Goal: Check status: Check status

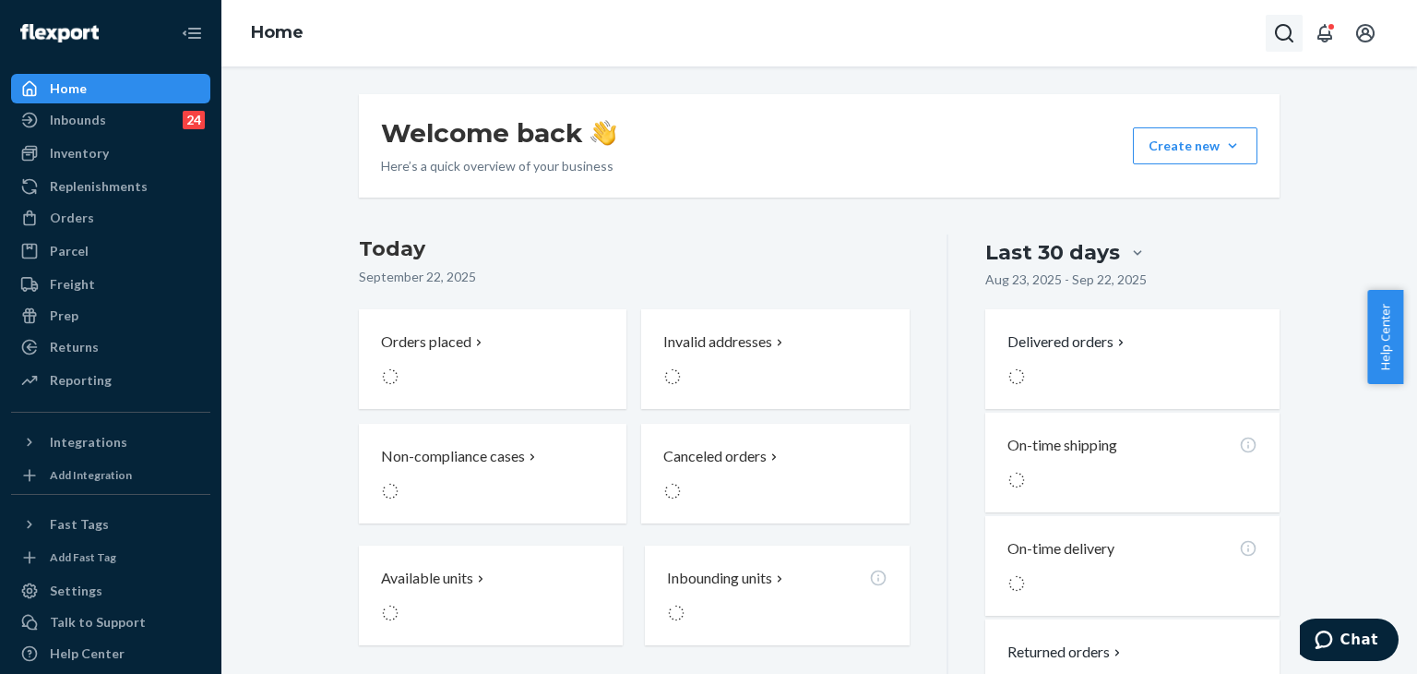
click at [1285, 32] on icon "Open Search Box" at bounding box center [1284, 33] width 22 height 22
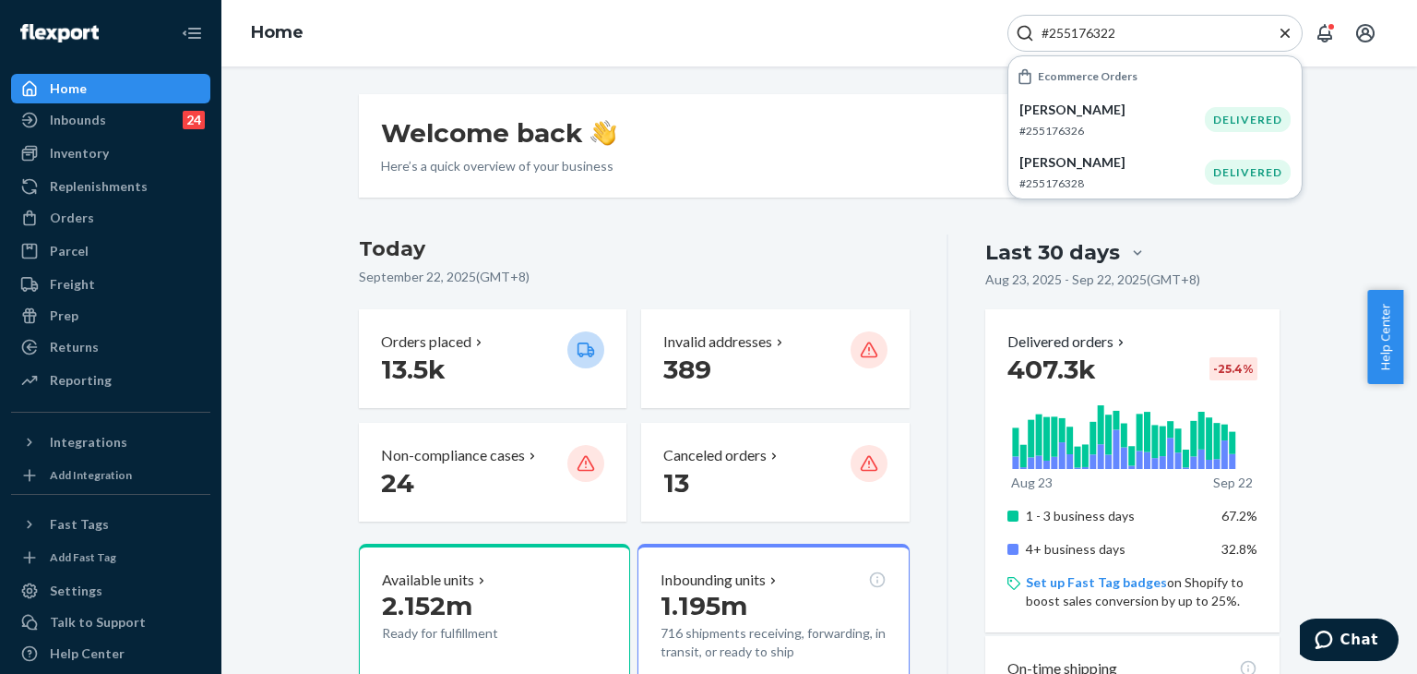
type input "#255176322"
click at [78, 220] on div "Orders" at bounding box center [72, 218] width 44 height 18
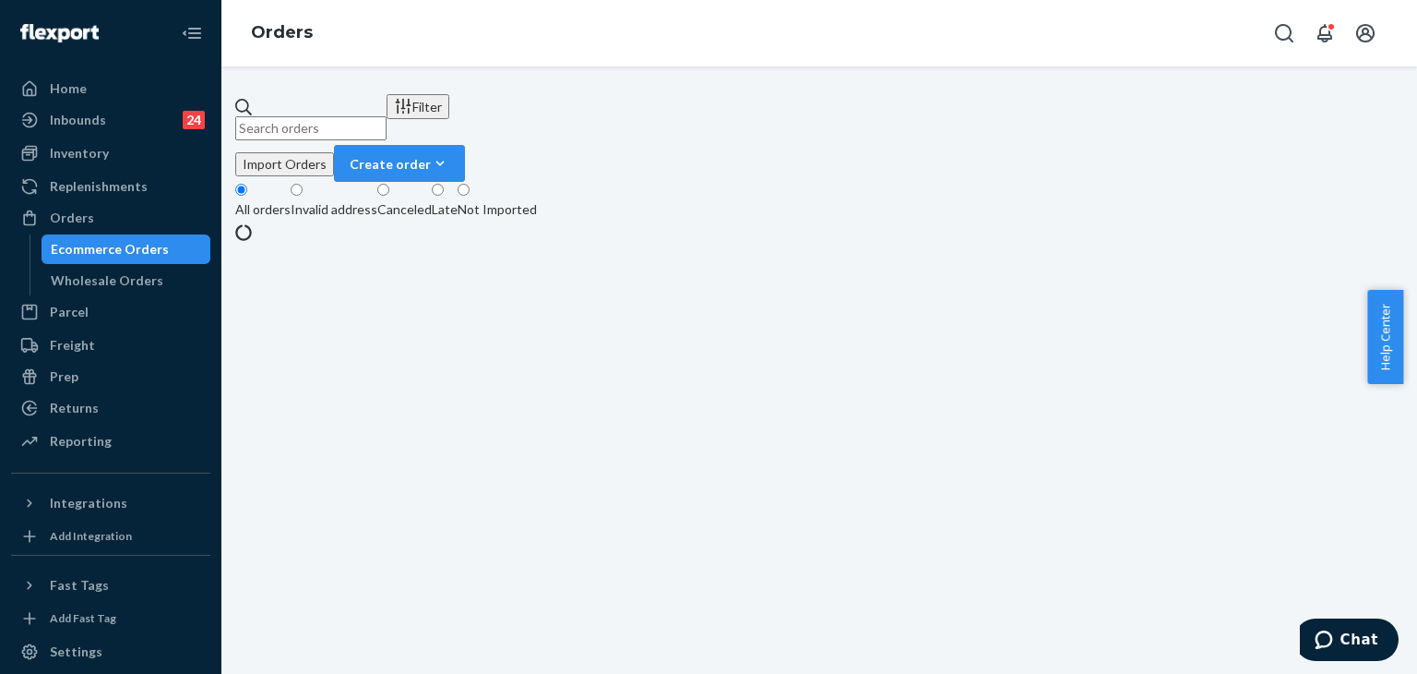
click at [310, 116] on input "text" at bounding box center [310, 128] width 151 height 24
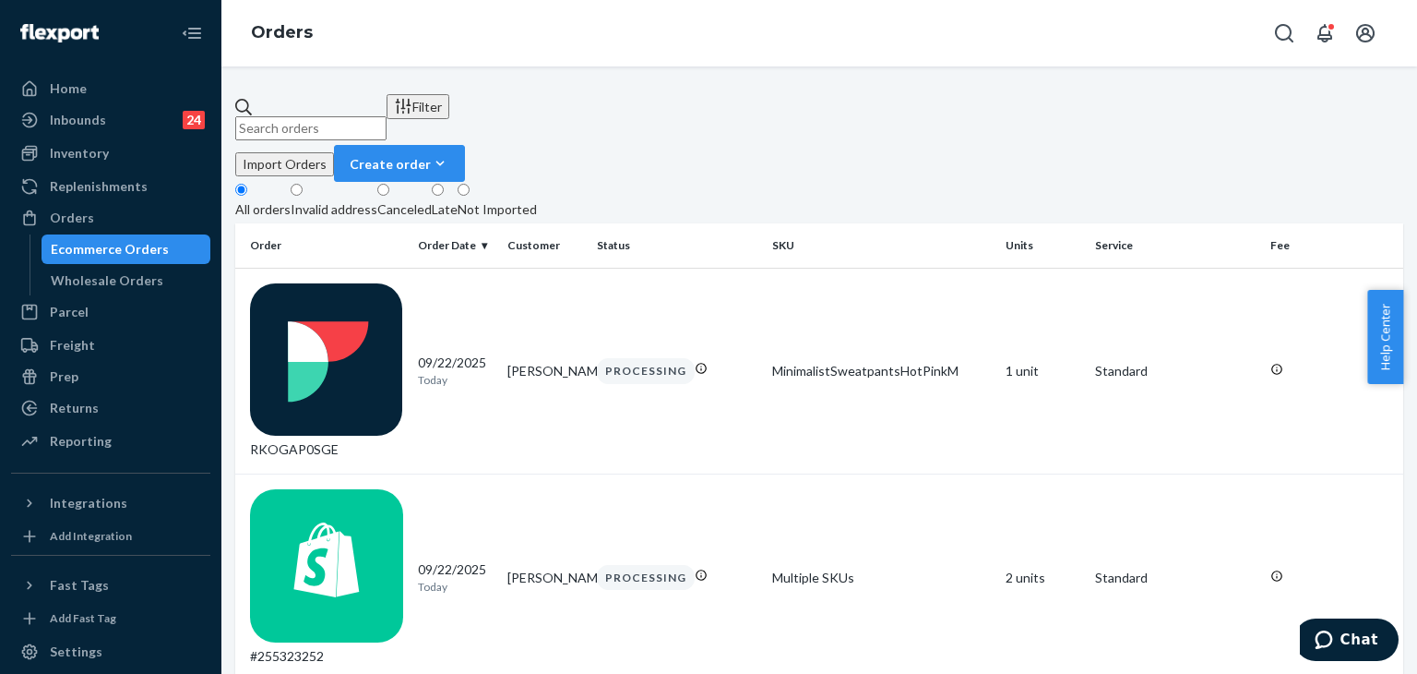
paste input "#255176322"
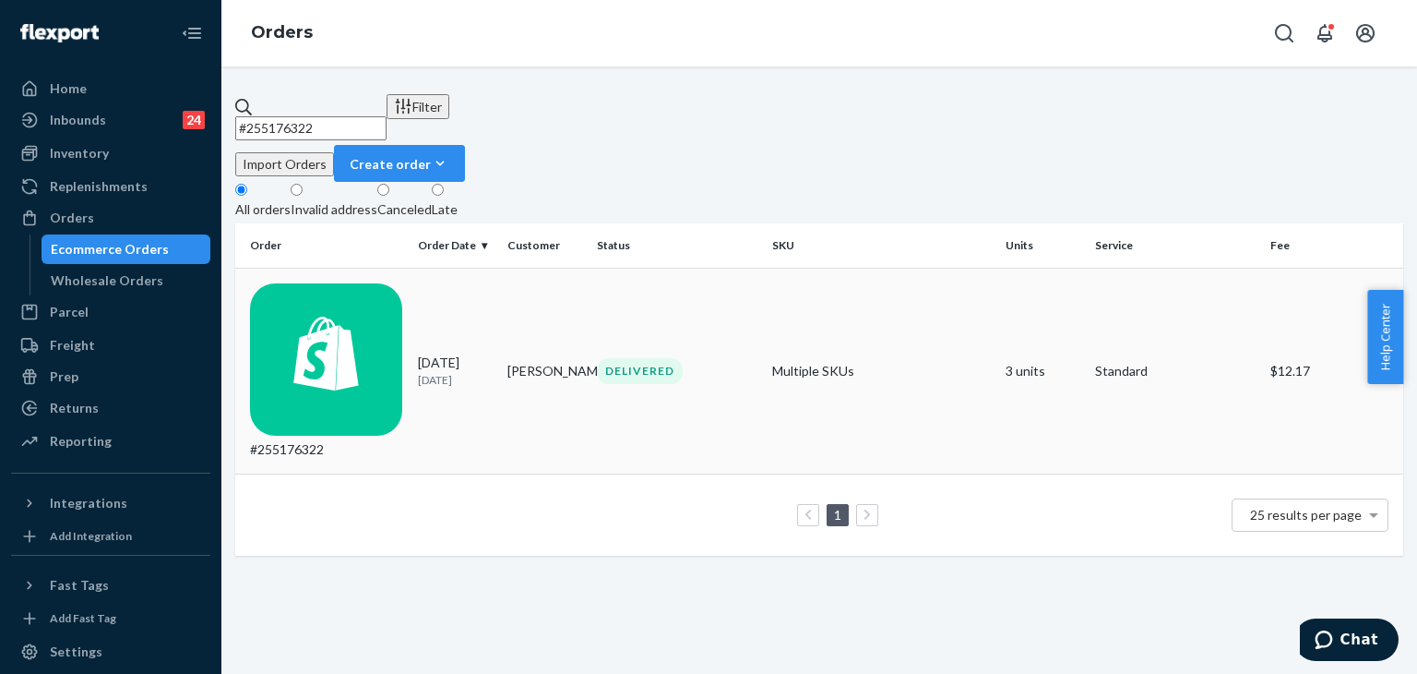
type input "#255176322"
click at [500, 281] on td "[DATE] [DATE]" at bounding box center [456, 371] width 90 height 207
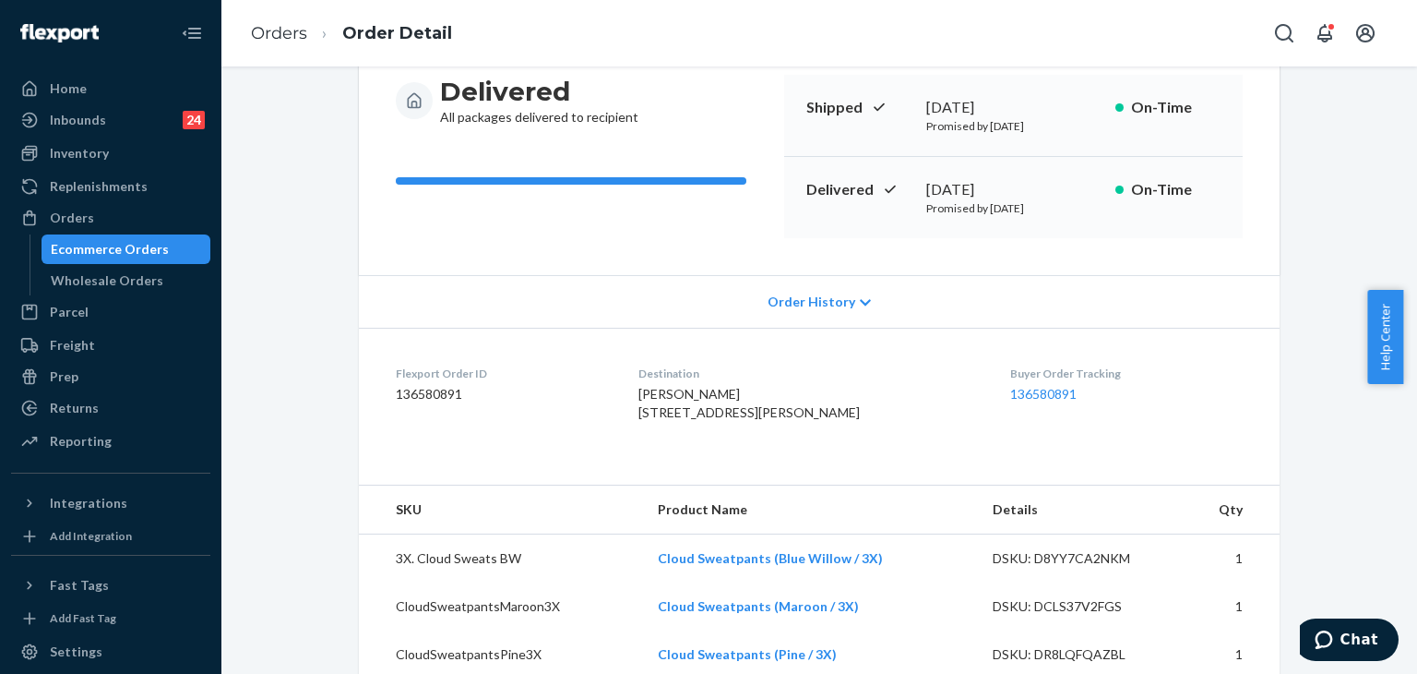
scroll to position [277, 0]
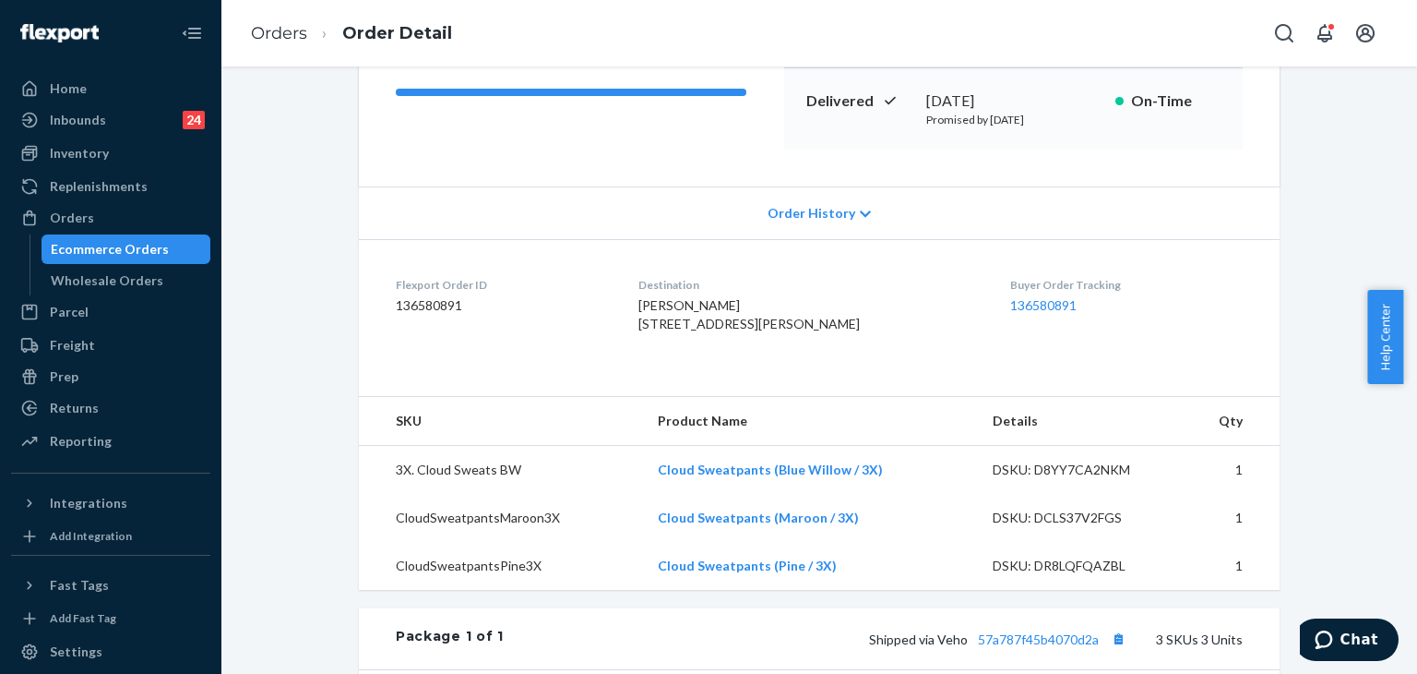
click at [799, 204] on span "Order History" at bounding box center [812, 213] width 88 height 18
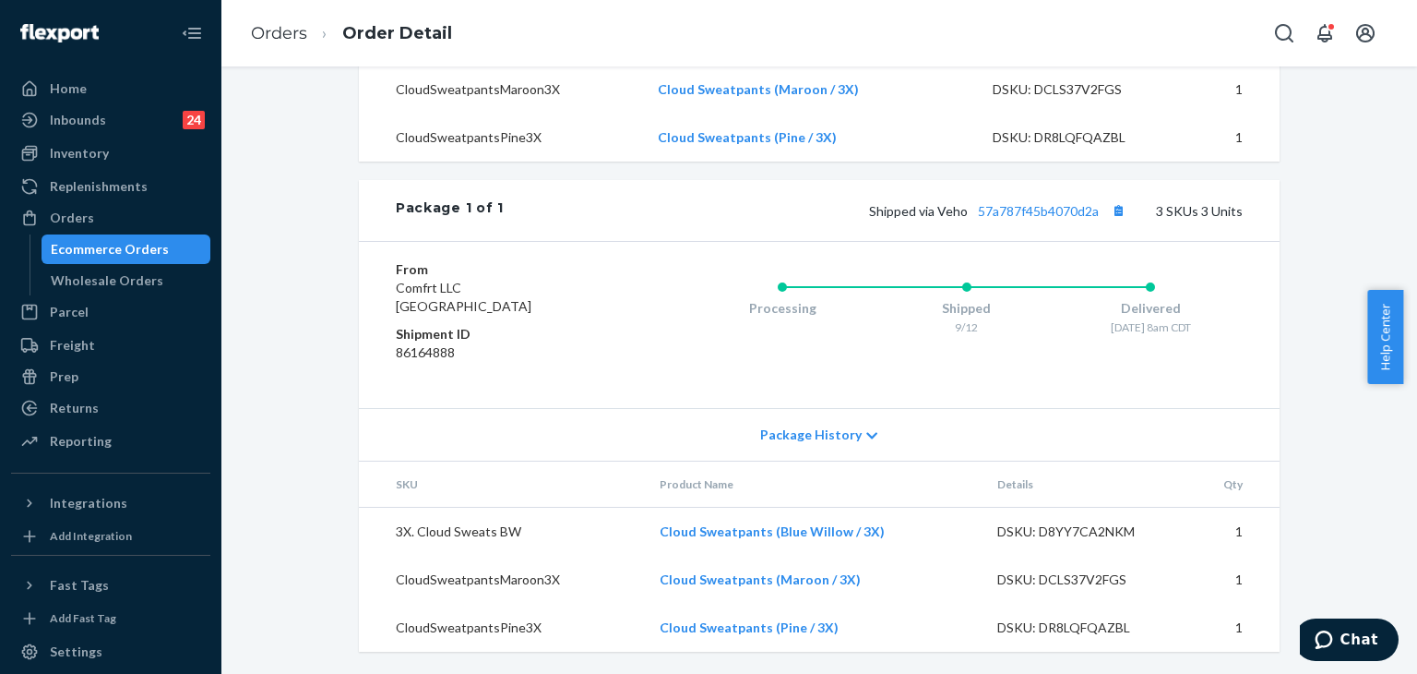
scroll to position [1377, 0]
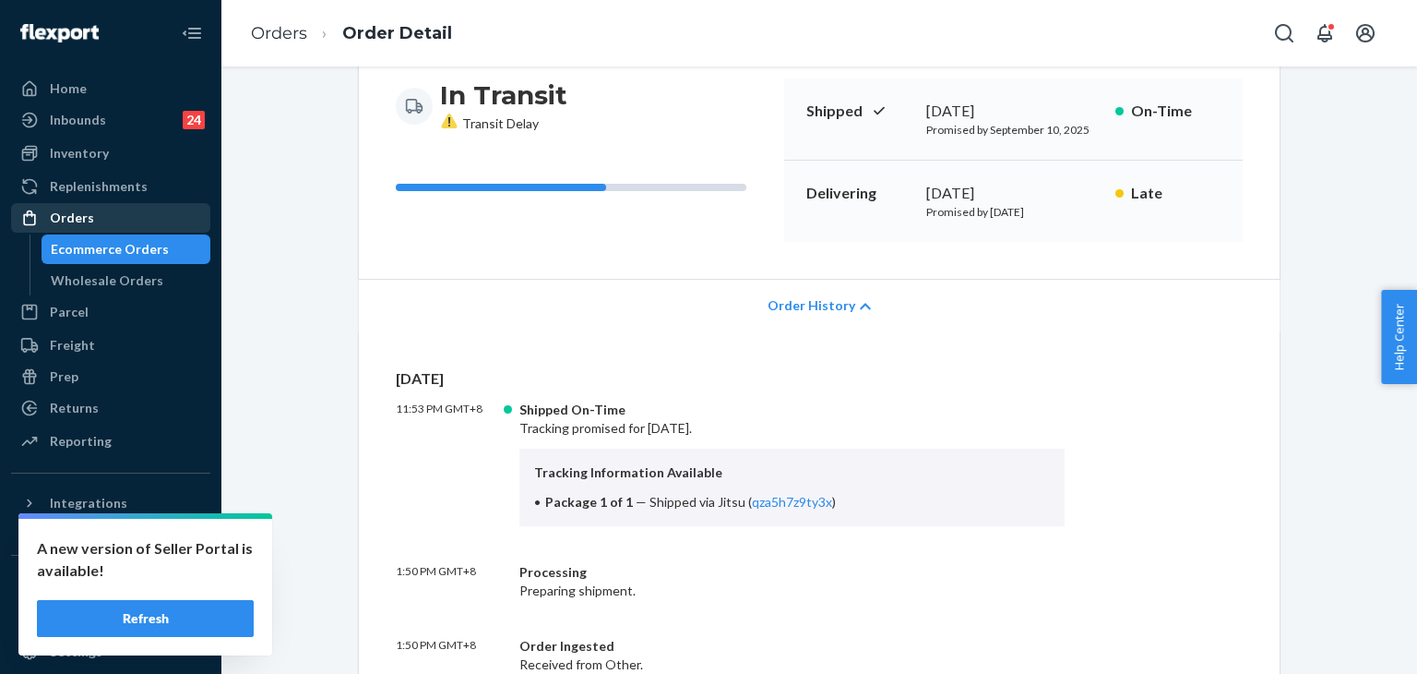
click at [112, 208] on div "Orders" at bounding box center [111, 218] width 196 height 26
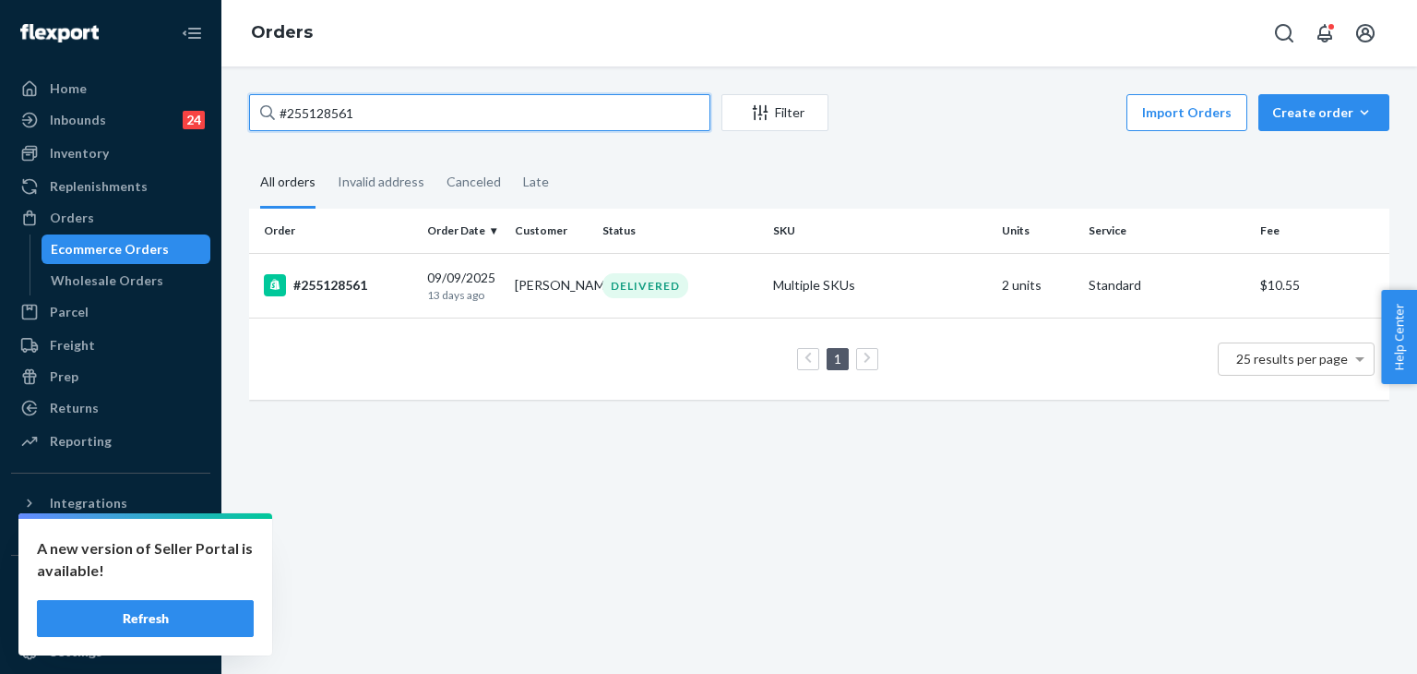
drag, startPoint x: 412, startPoint y: 128, endPoint x: 227, endPoint y: 146, distance: 186.3
click at [227, 146] on div "#255128561 Filter Import Orders Create order Ecommerce order Removal order All …" at bounding box center [819, 369] width 1196 height 607
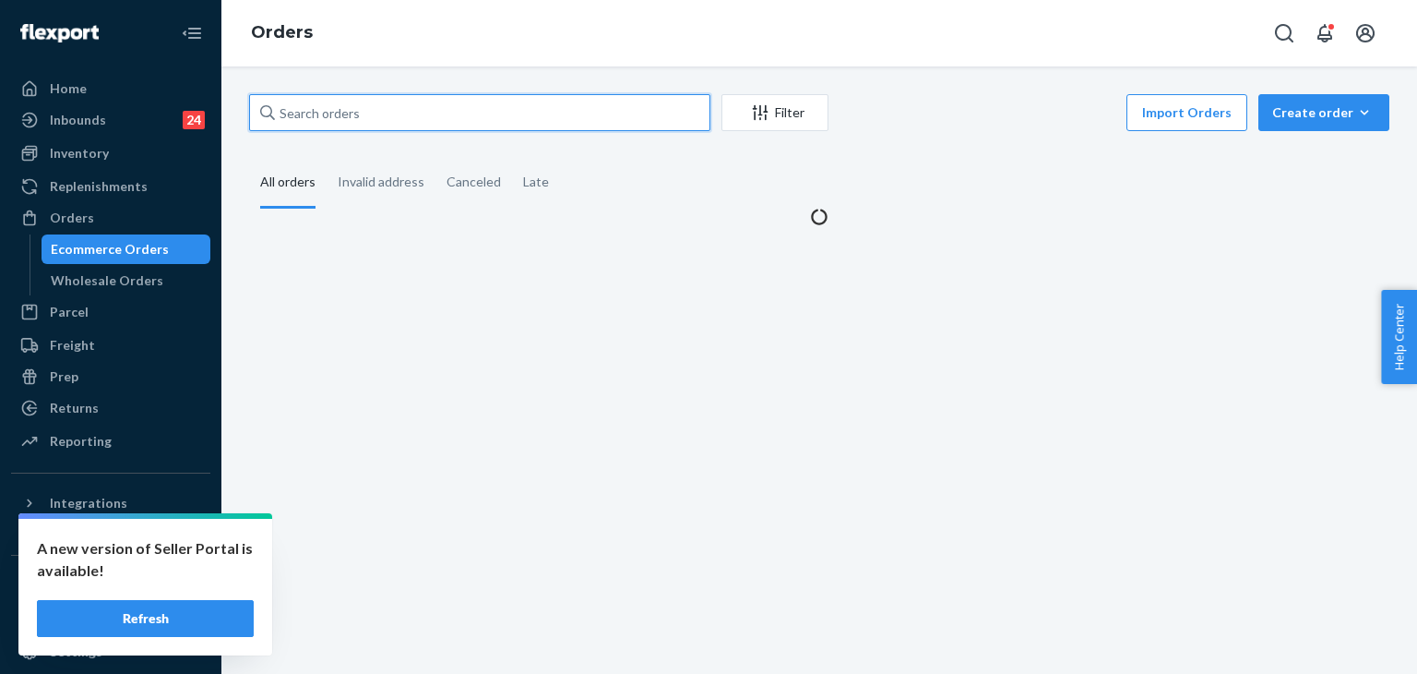
paste input "#255110390"
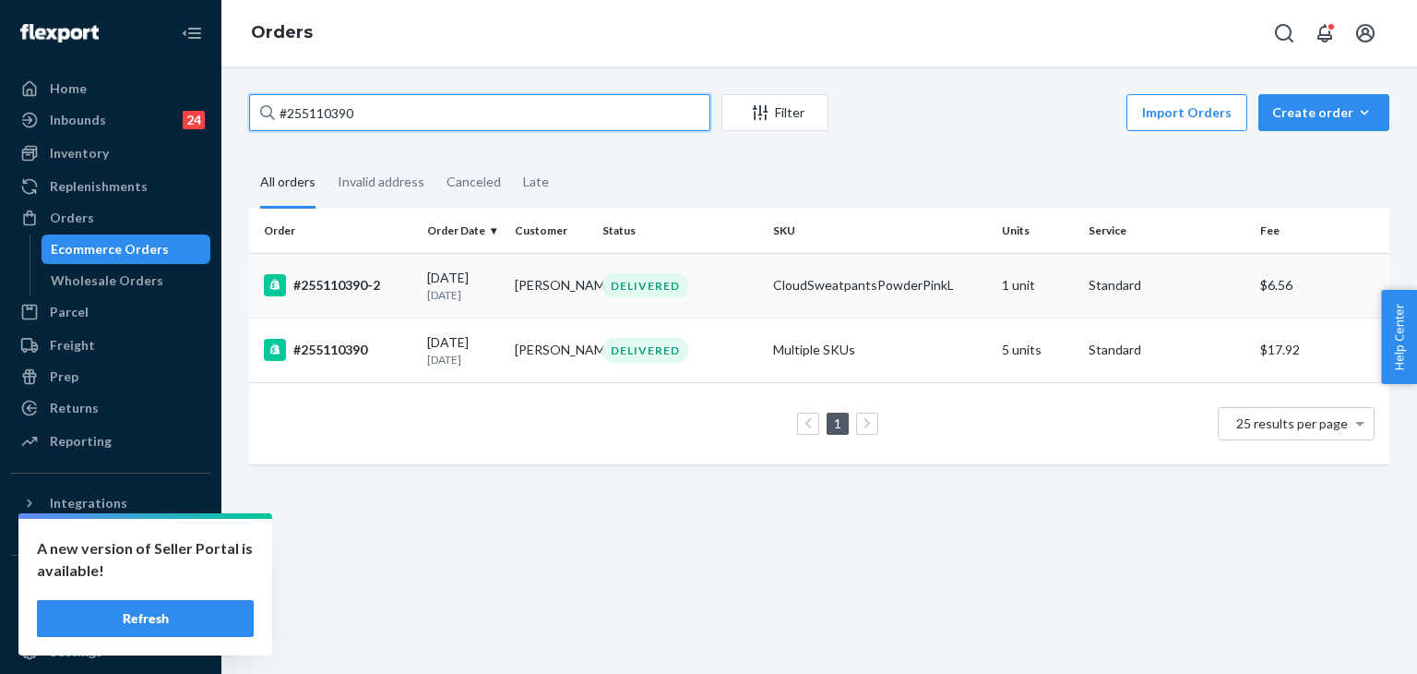
type input "#255110390"
click at [646, 288] on div "DELIVERED" at bounding box center [646, 285] width 86 height 25
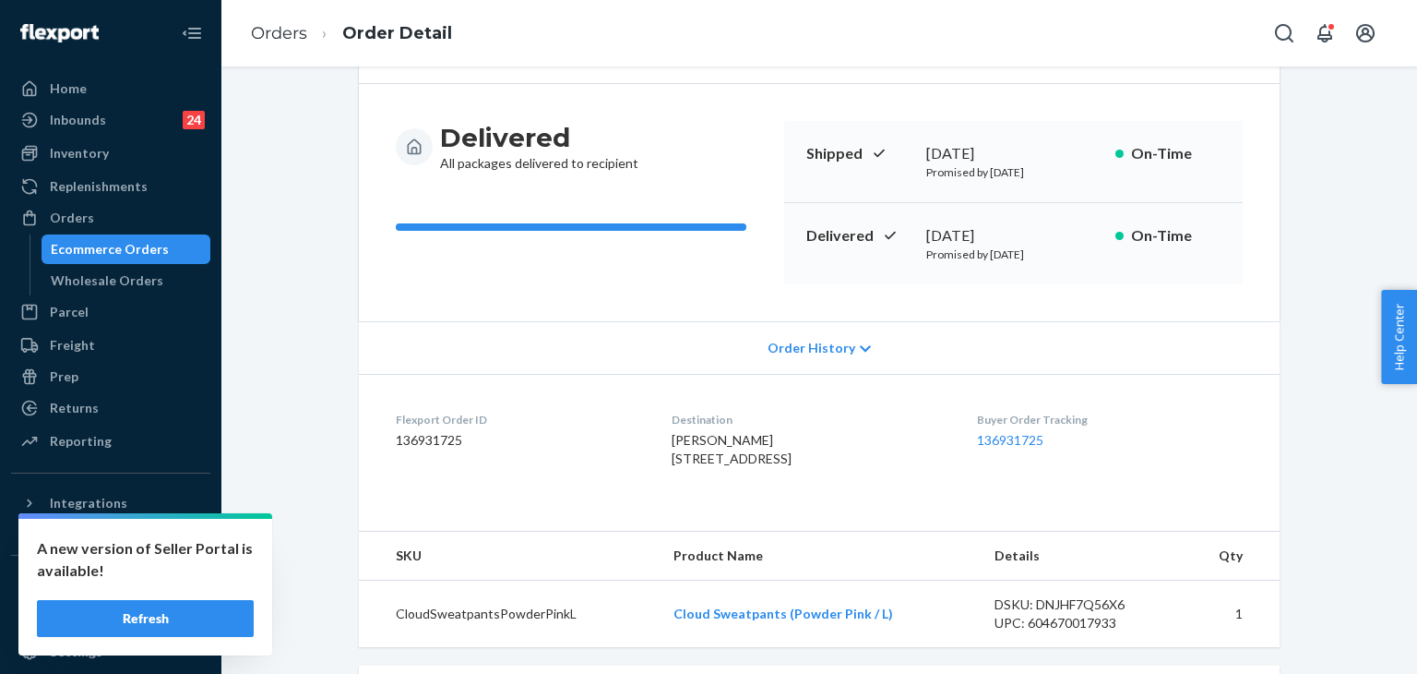
scroll to position [277, 0]
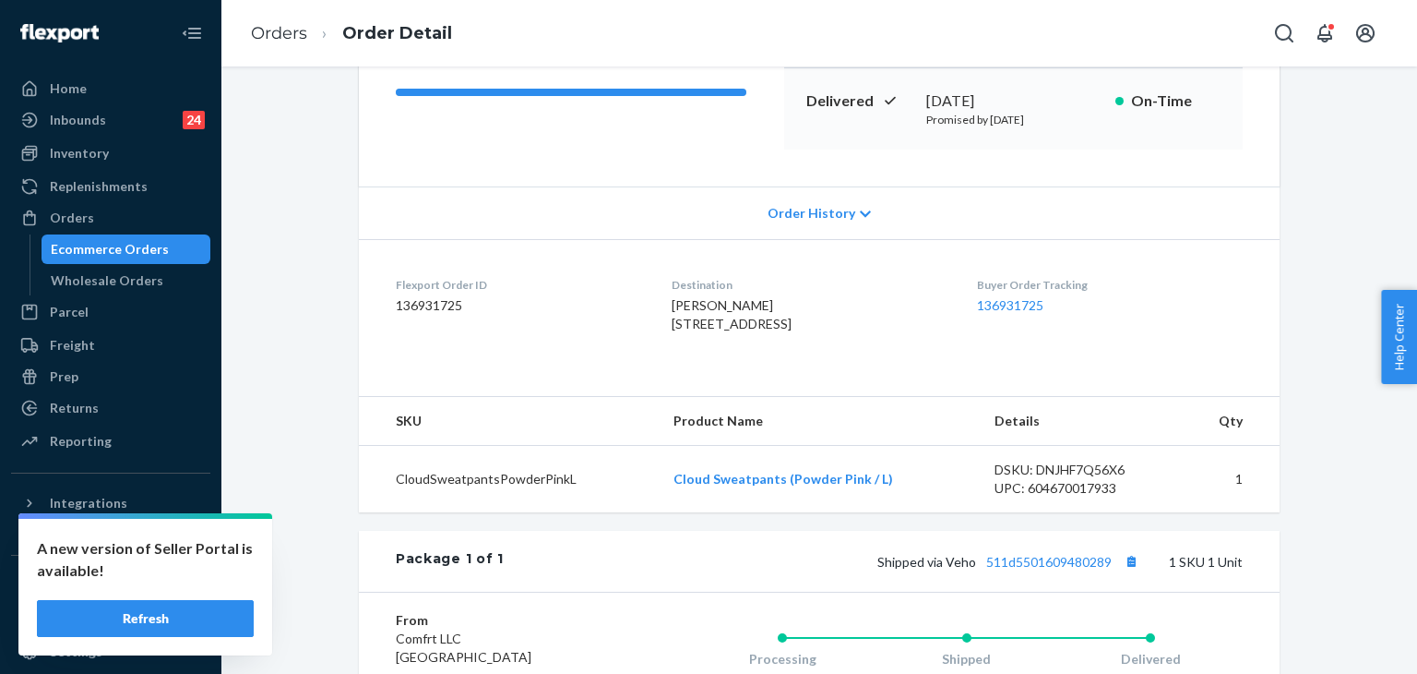
click at [737, 217] on div "Order History" at bounding box center [819, 212] width 921 height 53
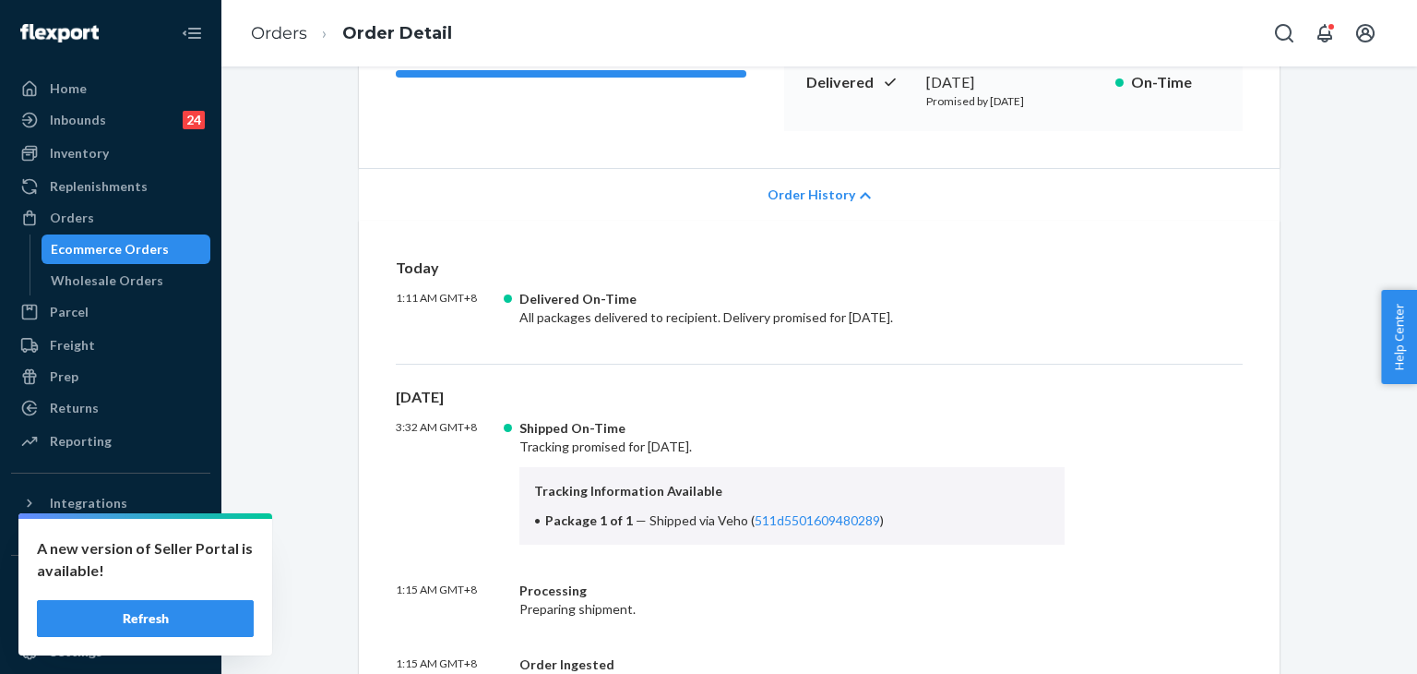
scroll to position [369, 0]
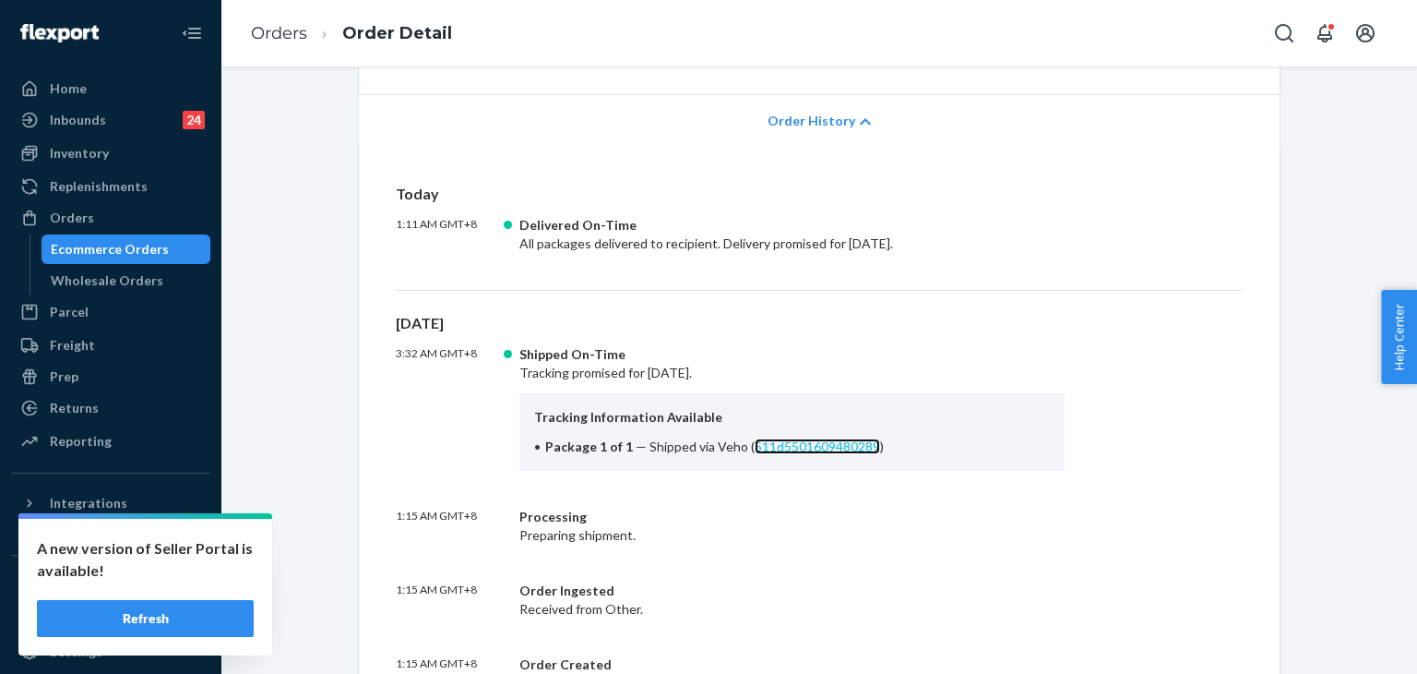
click at [792, 451] on link "511d5501609480289" at bounding box center [818, 446] width 126 height 16
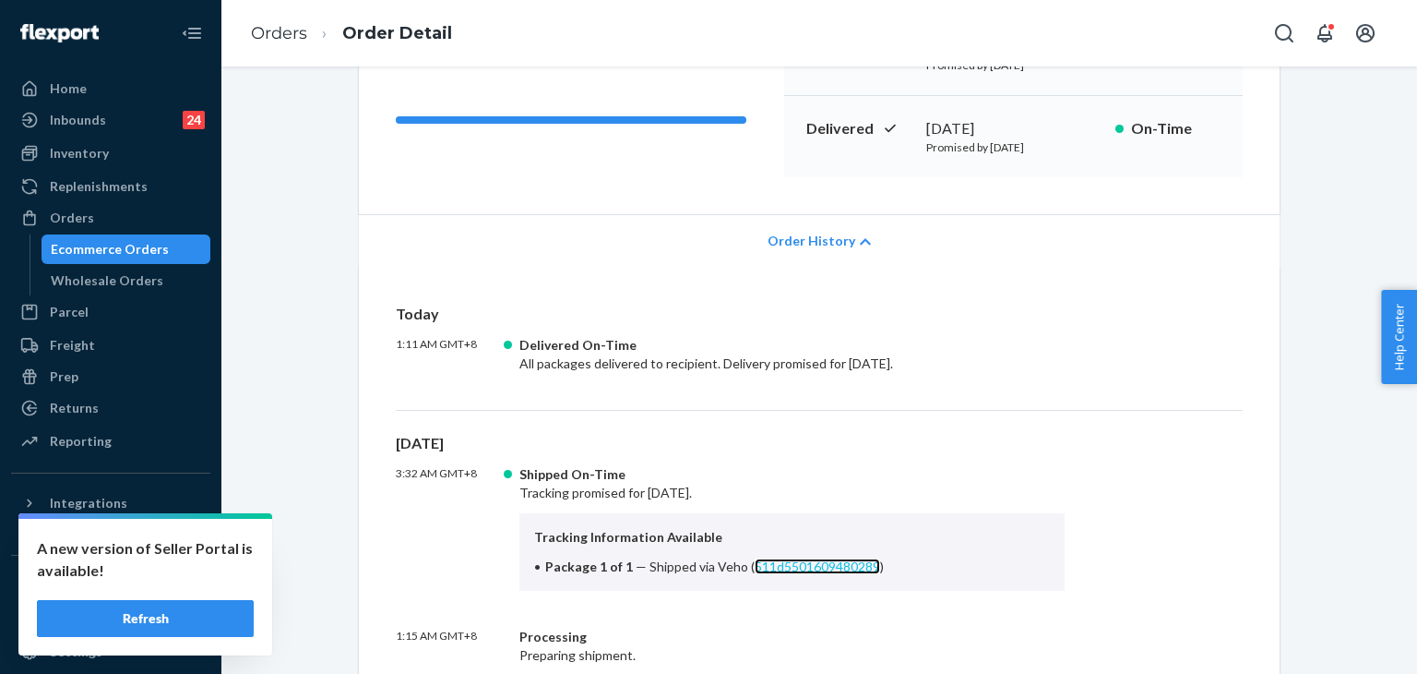
scroll to position [277, 0]
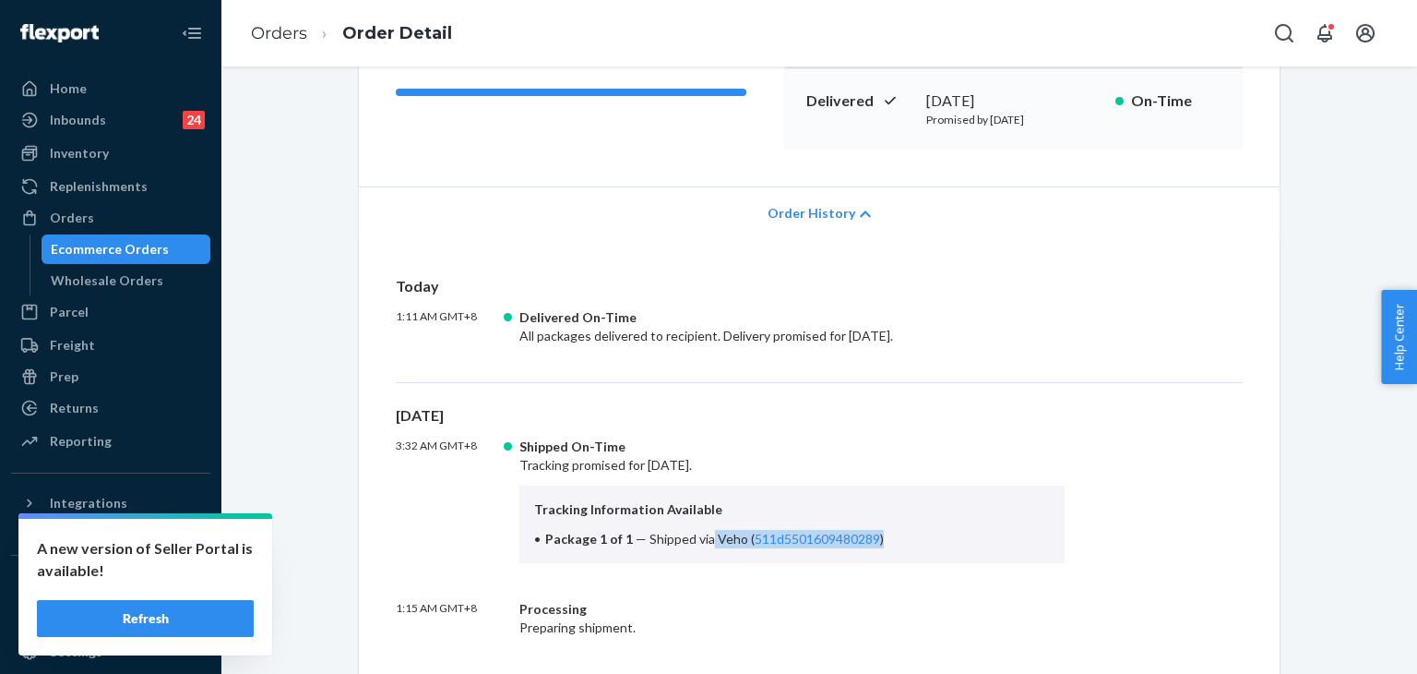
drag, startPoint x: 702, startPoint y: 536, endPoint x: 1016, endPoint y: 535, distance: 313.8
click at [1031, 536] on li "Package 1 of 1 — Shipped via Veho ( 511d5501609480289 )" at bounding box center [792, 539] width 516 height 18
copy span "Veho ( 511d5501609480289 )"
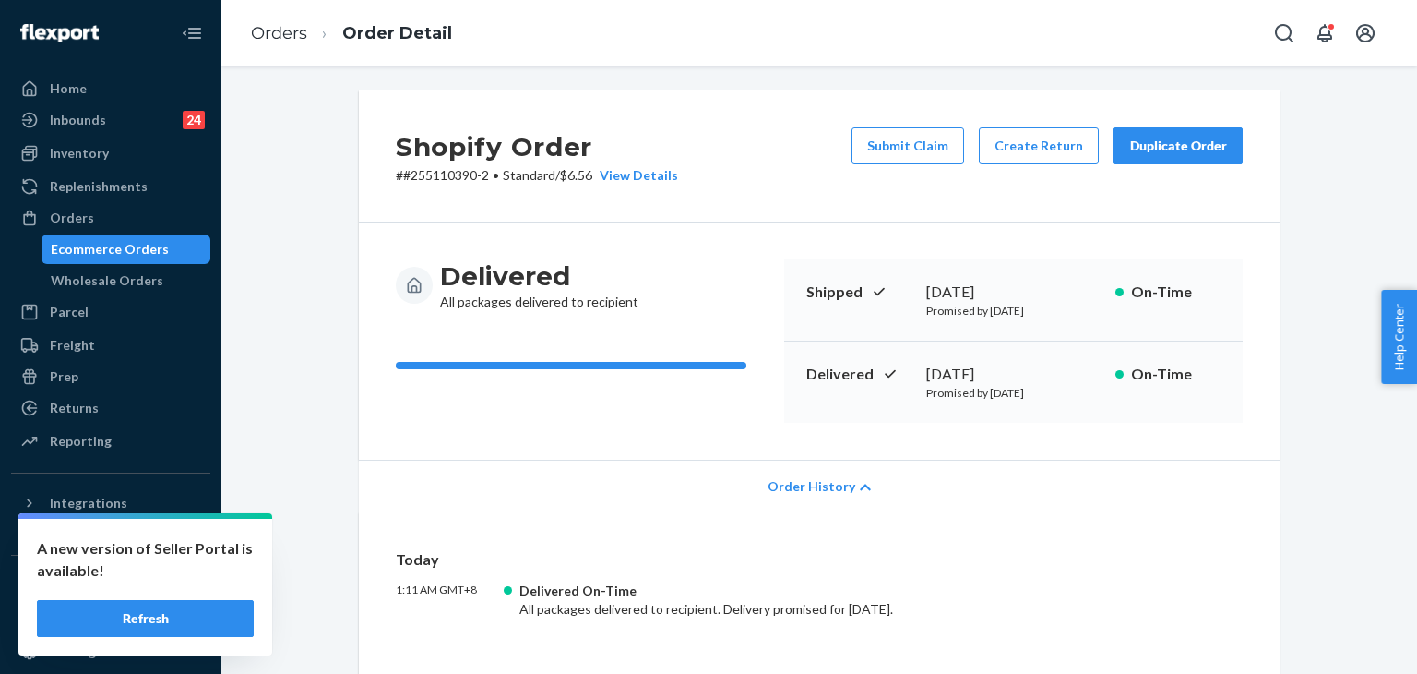
scroll to position [0, 0]
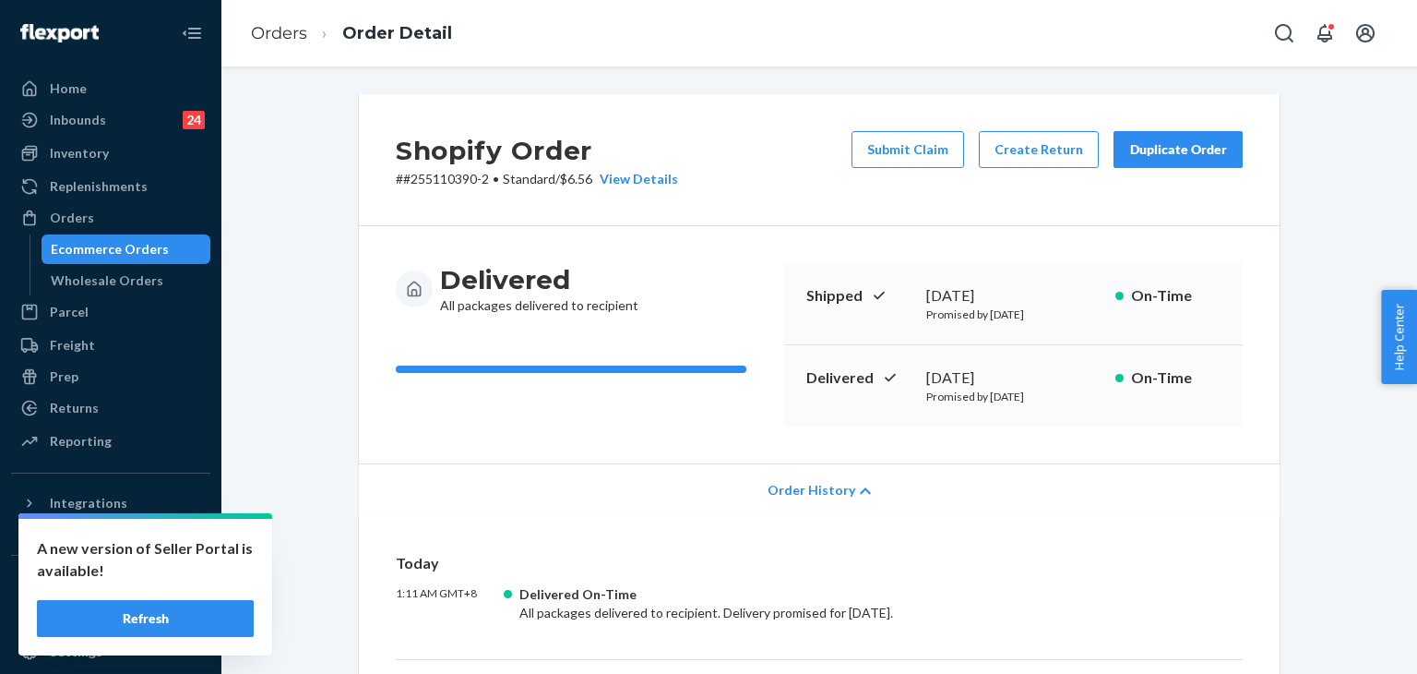
drag, startPoint x: 111, startPoint y: 227, endPoint x: 293, endPoint y: 351, distance: 220.6
click at [111, 227] on div "Orders" at bounding box center [111, 218] width 196 height 26
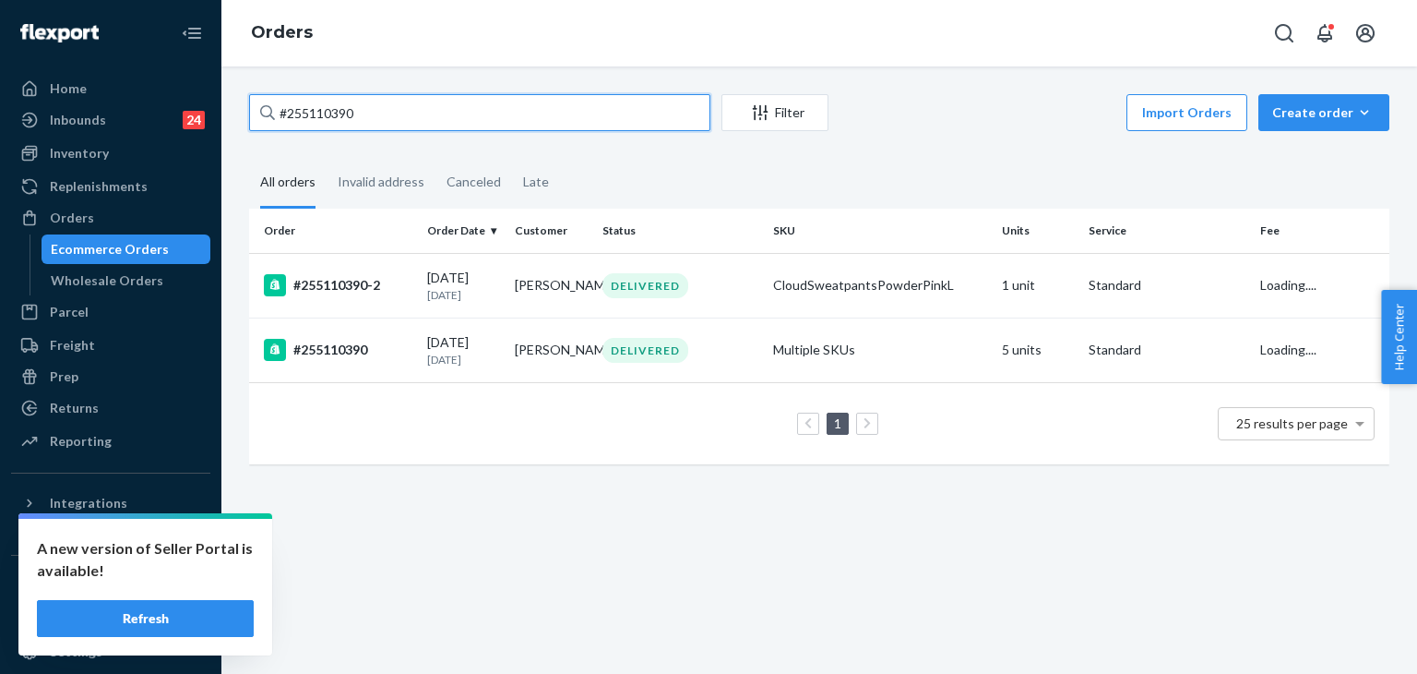
drag, startPoint x: 284, startPoint y: 118, endPoint x: 247, endPoint y: 118, distance: 36.9
click at [251, 118] on input "#255110390" at bounding box center [479, 112] width 461 height 37
click at [389, 104] on input "#255110390" at bounding box center [479, 112] width 461 height 37
drag, startPoint x: 393, startPoint y: 104, endPoint x: 139, endPoint y: 149, distance: 257.6
click at [139, 149] on div "Home Inbounds 24 Shipping Plans Problems 24 Inventory Products Replenishments O…" at bounding box center [708, 337] width 1417 height 674
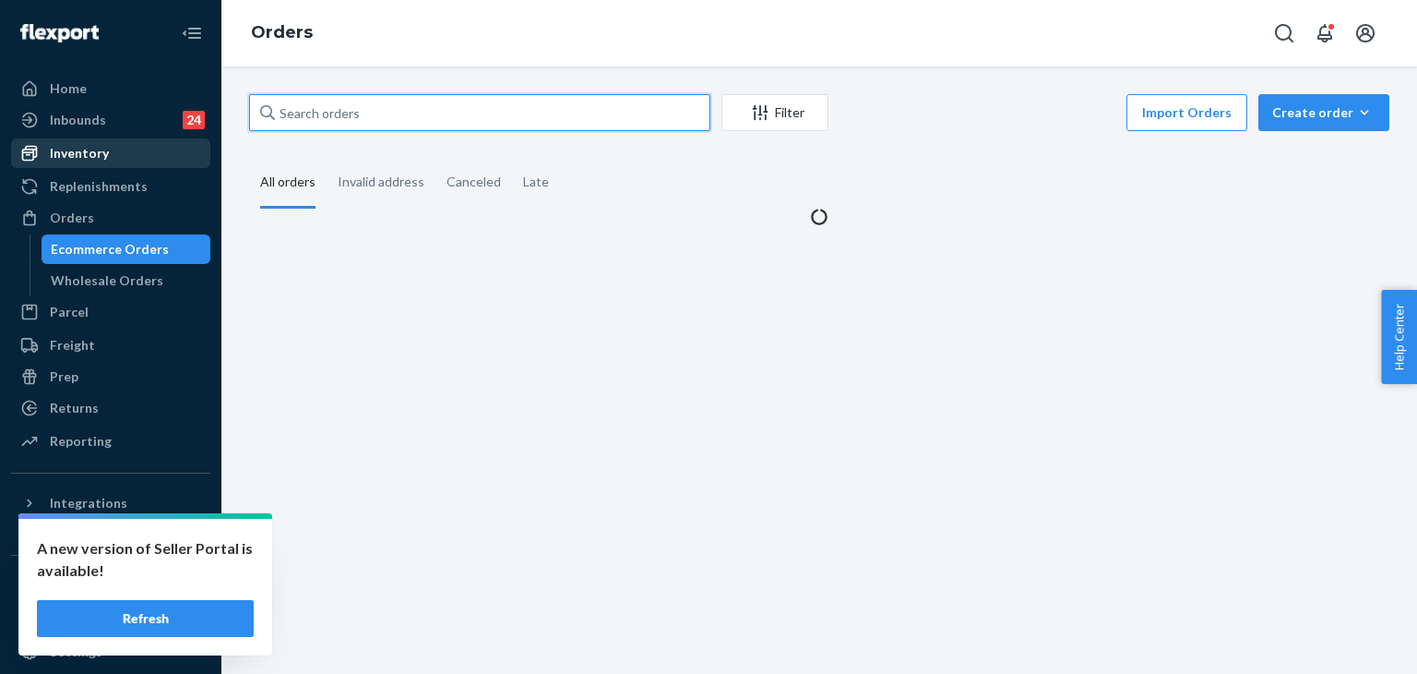
paste input "#255130557"
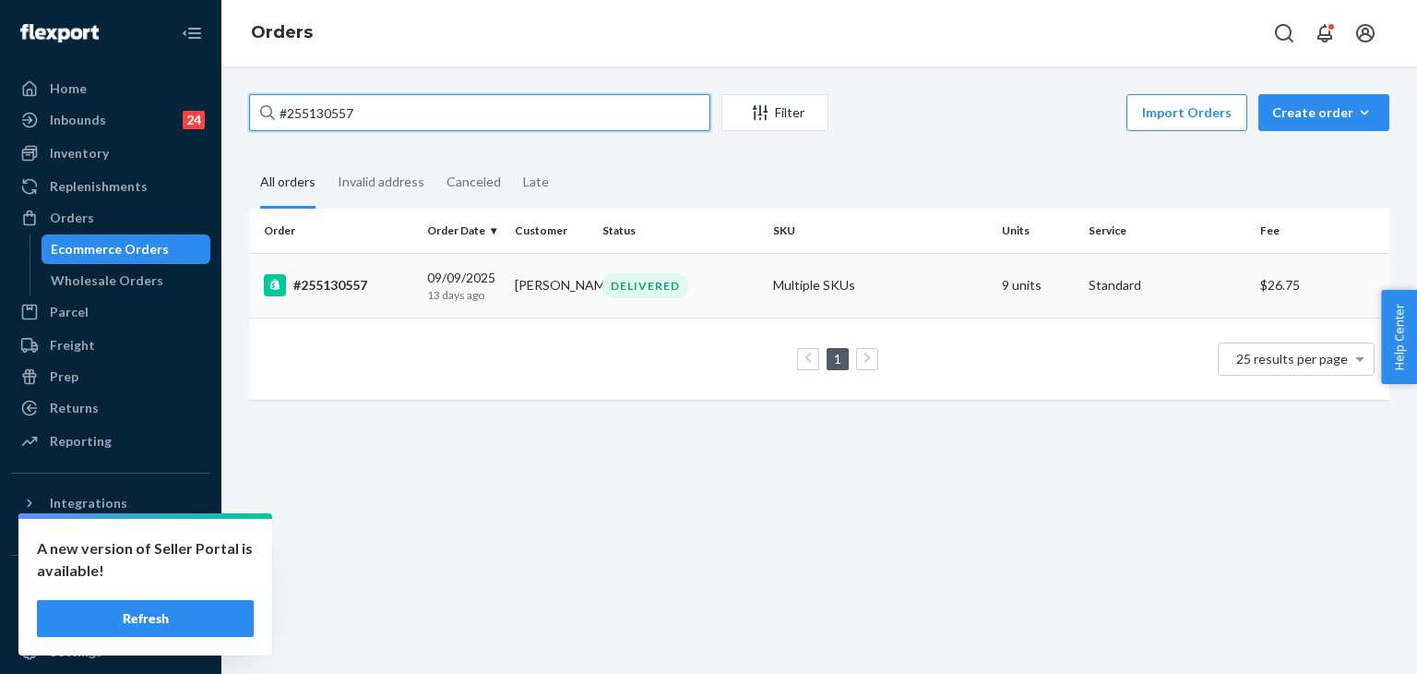
type input "#255130557"
click at [599, 296] on div "DELIVERED" at bounding box center [680, 285] width 163 height 25
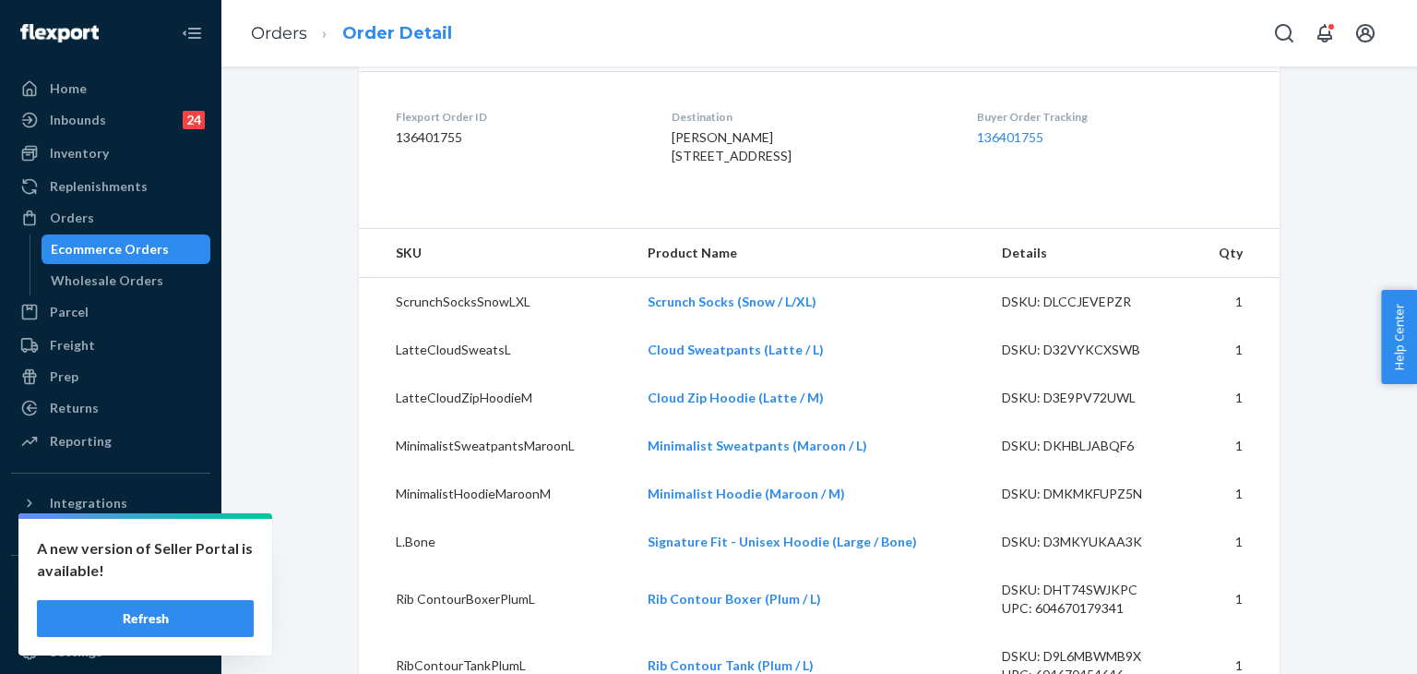
scroll to position [277, 0]
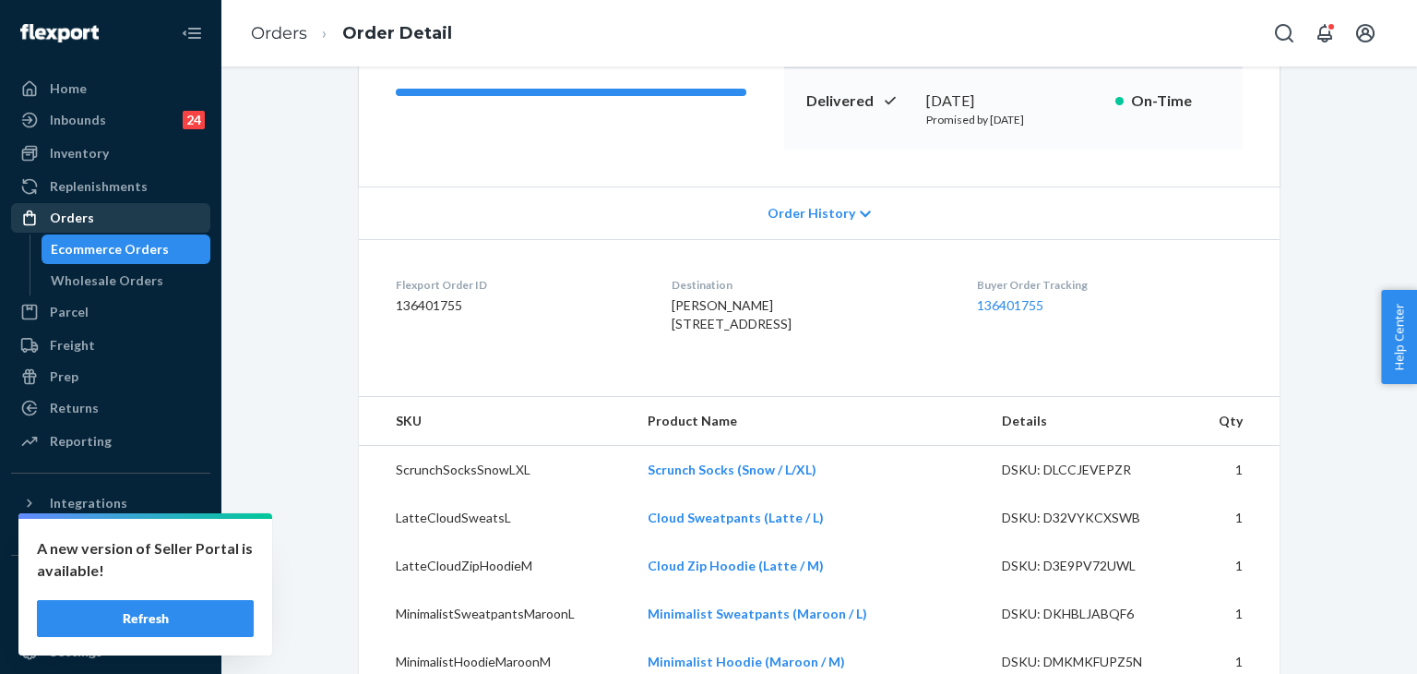
click at [120, 214] on div "Orders" at bounding box center [111, 218] width 196 height 26
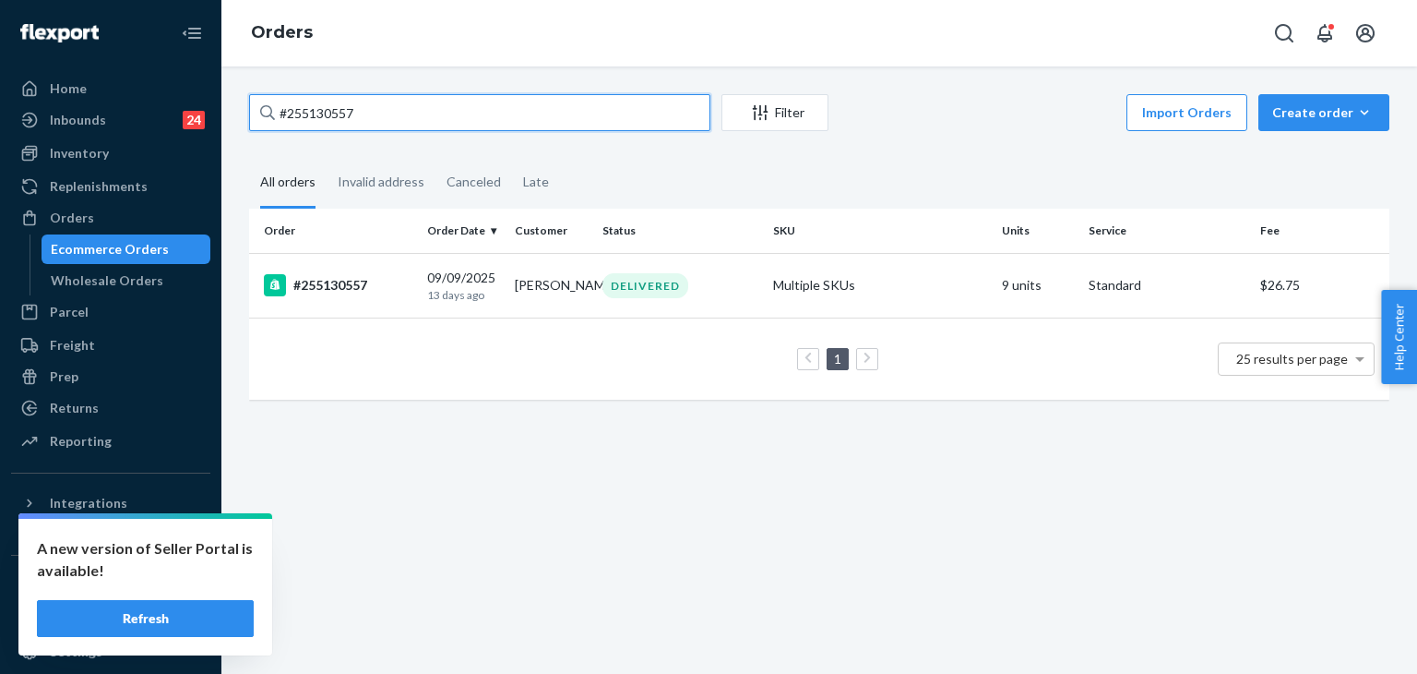
drag, startPoint x: 394, startPoint y: 119, endPoint x: 249, endPoint y: 112, distance: 145.1
click at [249, 112] on input "#255130557" at bounding box center [479, 112] width 461 height 37
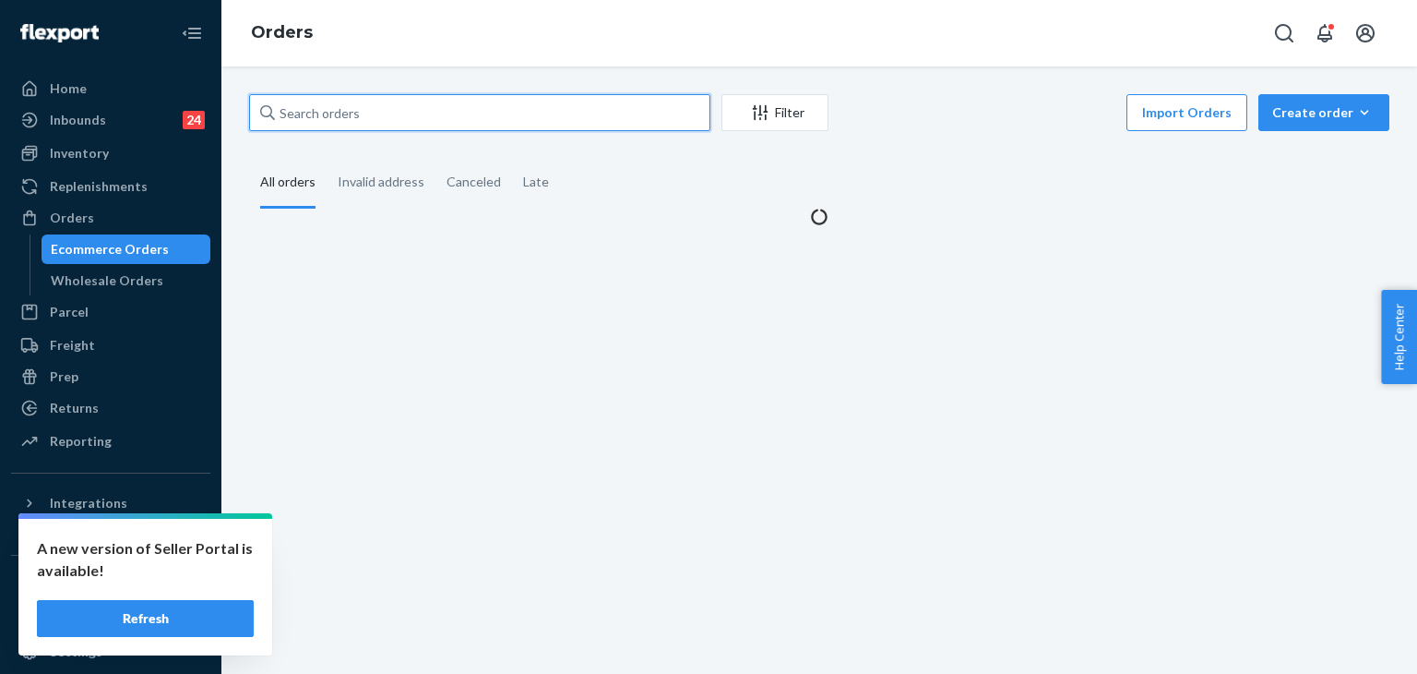
paste input "#255130557"
type input "#255130557"
